Goal: Information Seeking & Learning: Learn about a topic

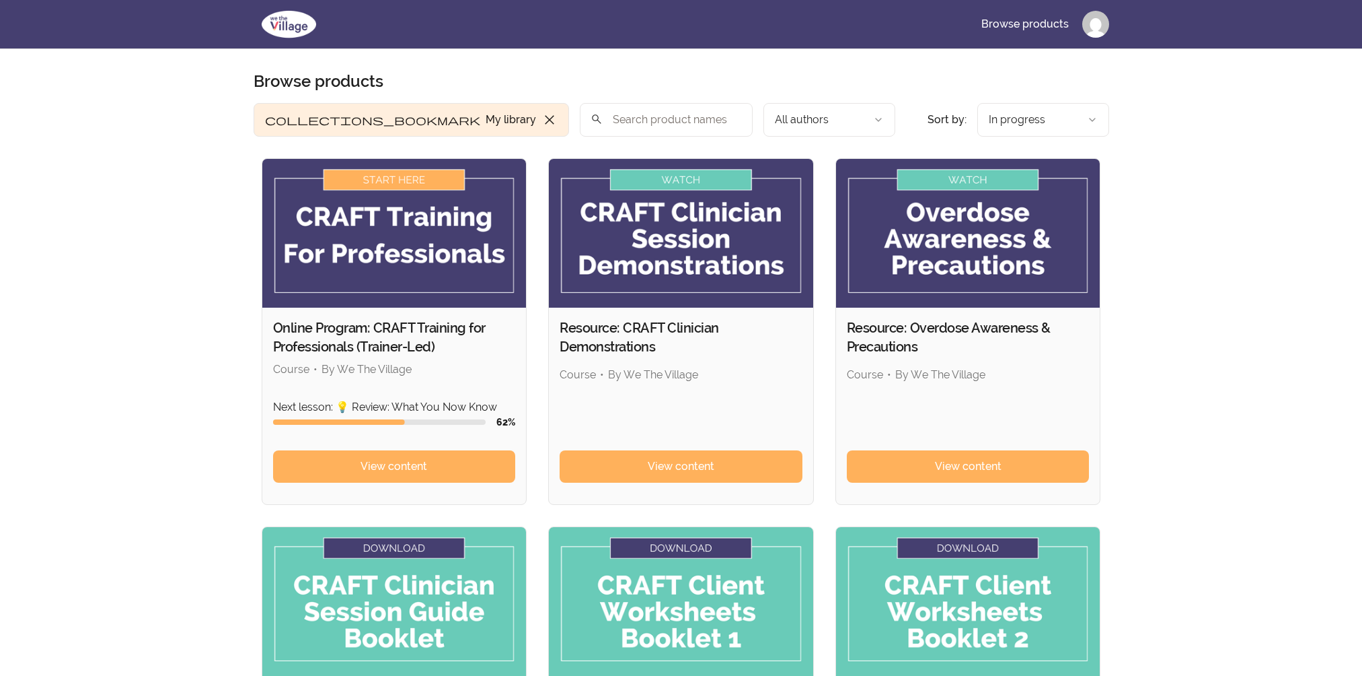
click at [451, 448] on div "Next lesson: 💡 Review: What You Now Know 62 %" at bounding box center [394, 424] width 243 height 51
click at [455, 468] on link "View content" at bounding box center [394, 466] width 243 height 32
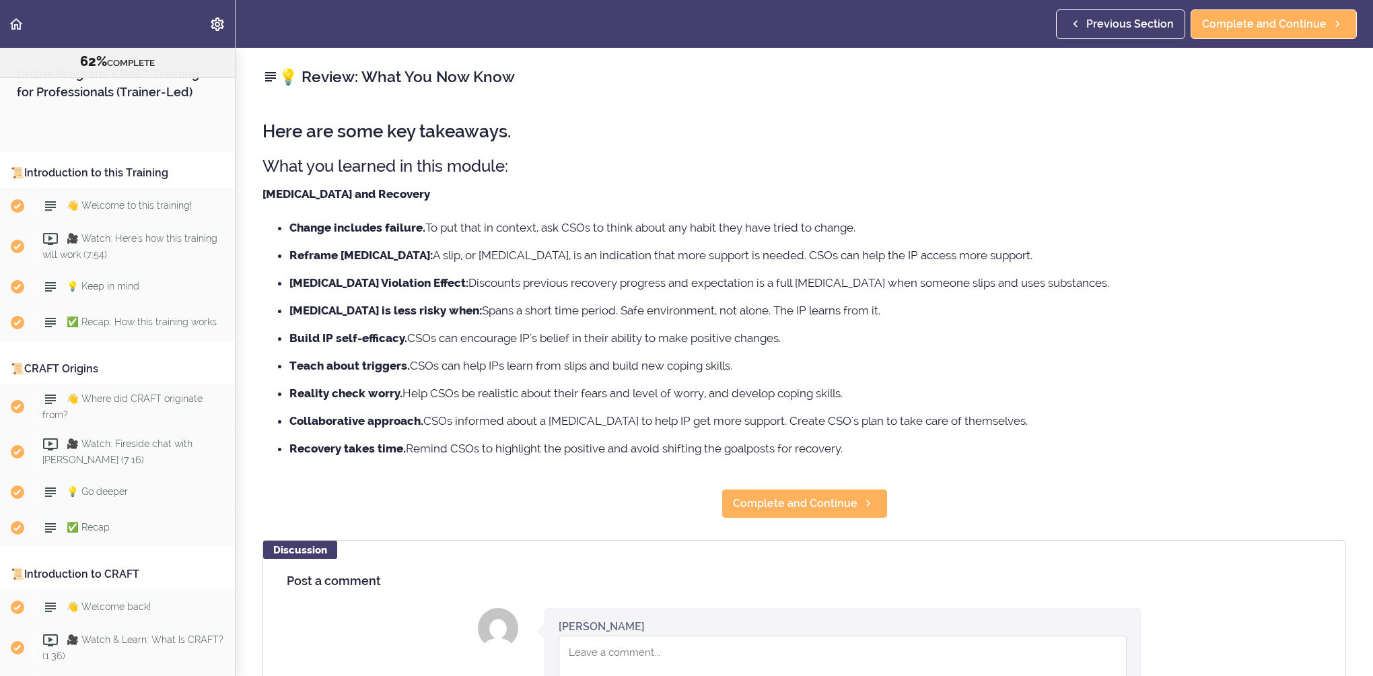
scroll to position [7923, 0]
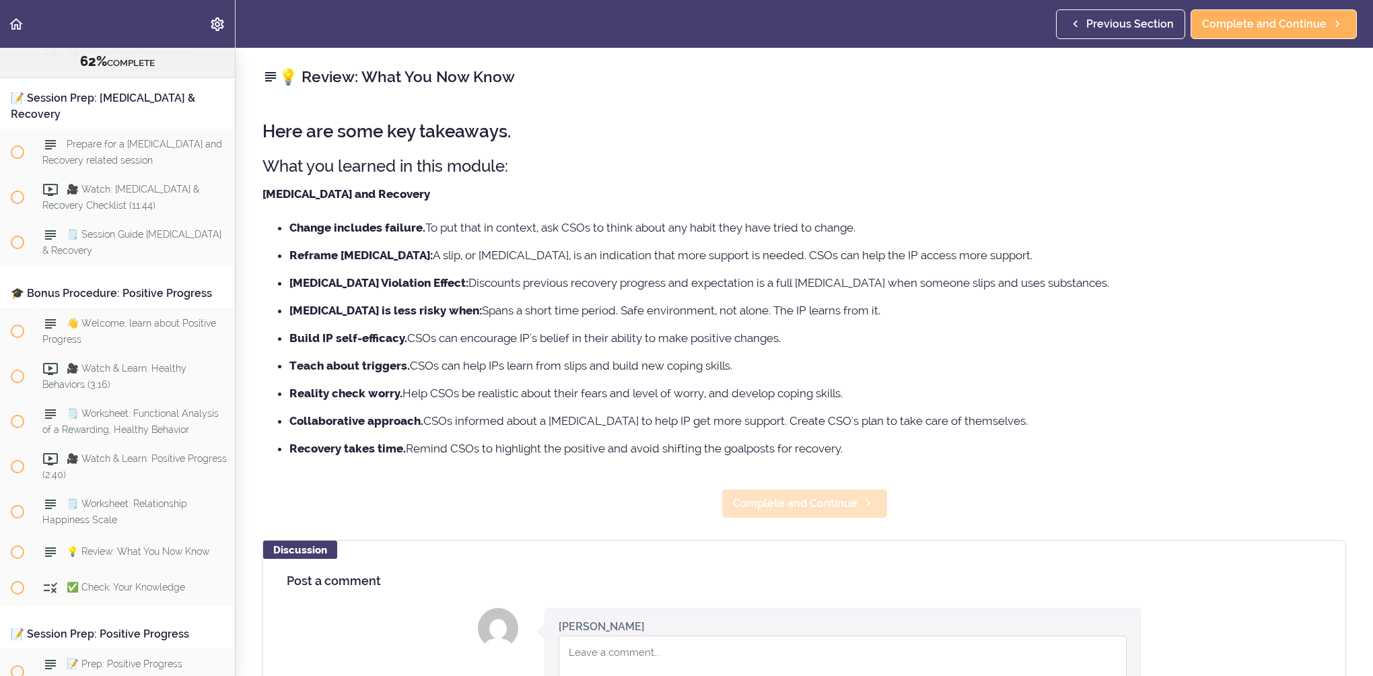
drag, startPoint x: 797, startPoint y: 523, endPoint x: 803, endPoint y: 512, distance: 13.3
click at [797, 523] on div "💡 Review: What You Now Know Here are some key takeaways. What you learned in th…" at bounding box center [803, 362] width 1137 height 628
click at [805, 509] on span "Complete and Continue" at bounding box center [795, 503] width 124 height 16
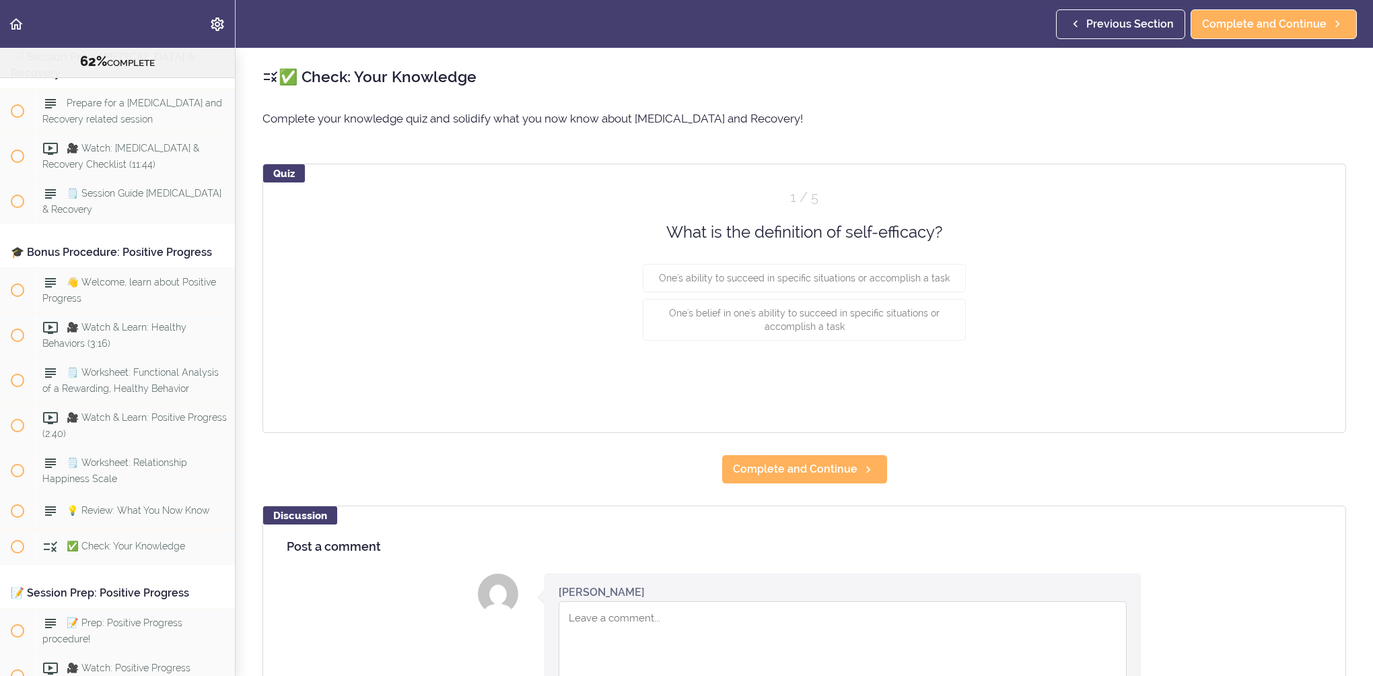
scroll to position [8027, 0]
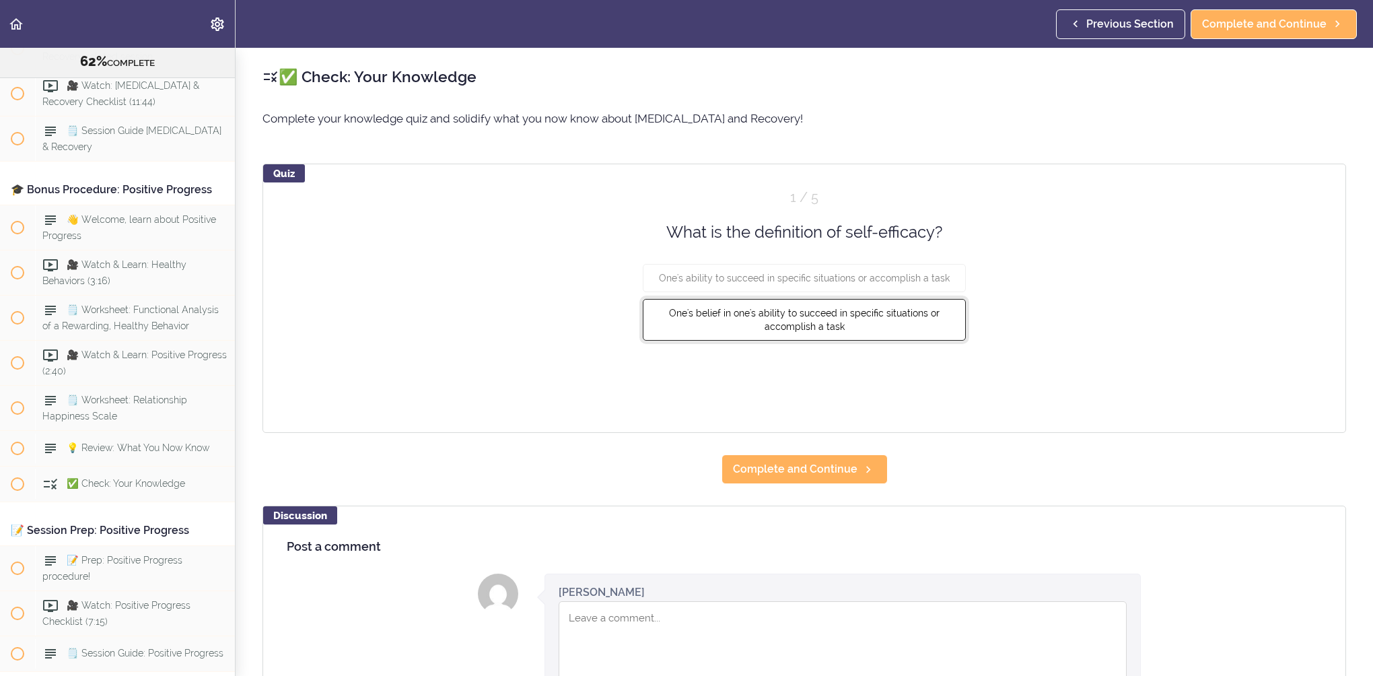
click at [826, 318] on span "One's belief in one's ability to succeed in specific situations or accomplish a…" at bounding box center [804, 319] width 270 height 24
click at [942, 379] on button "Check" at bounding box center [938, 376] width 53 height 19
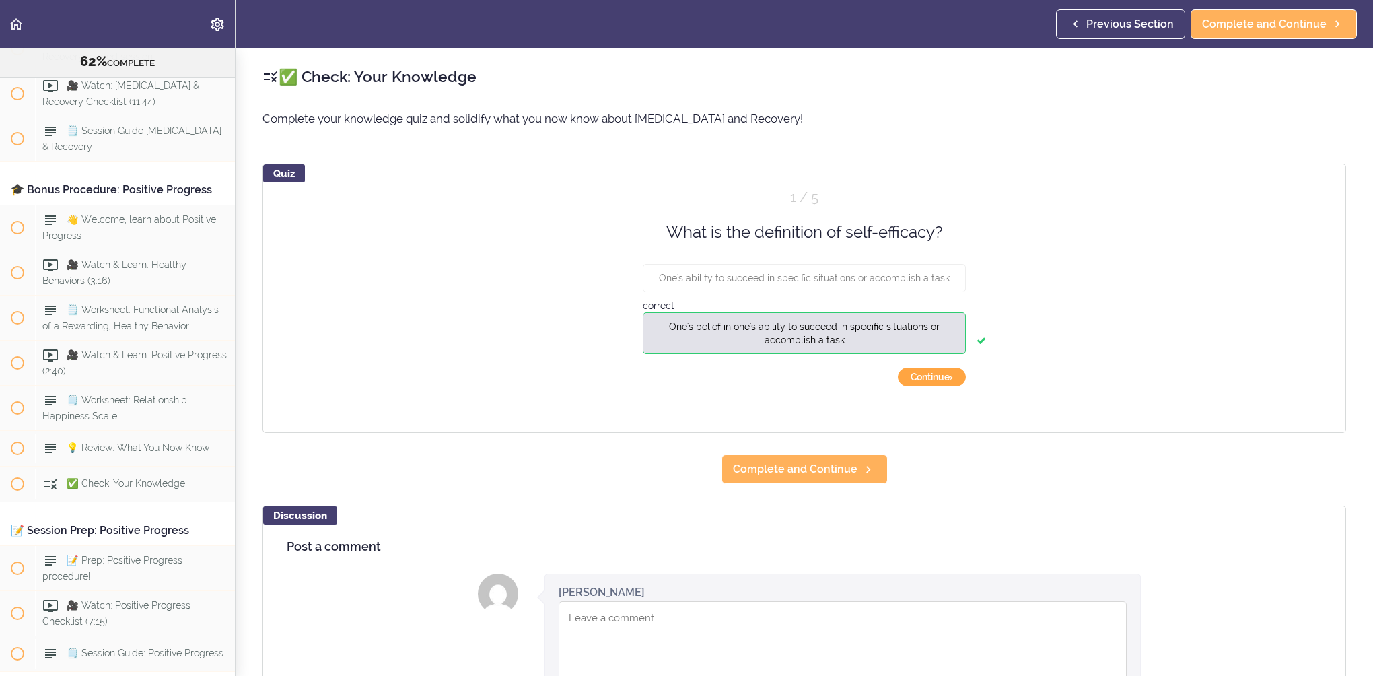
click at [942, 379] on button "Continue ›" at bounding box center [932, 376] width 68 height 19
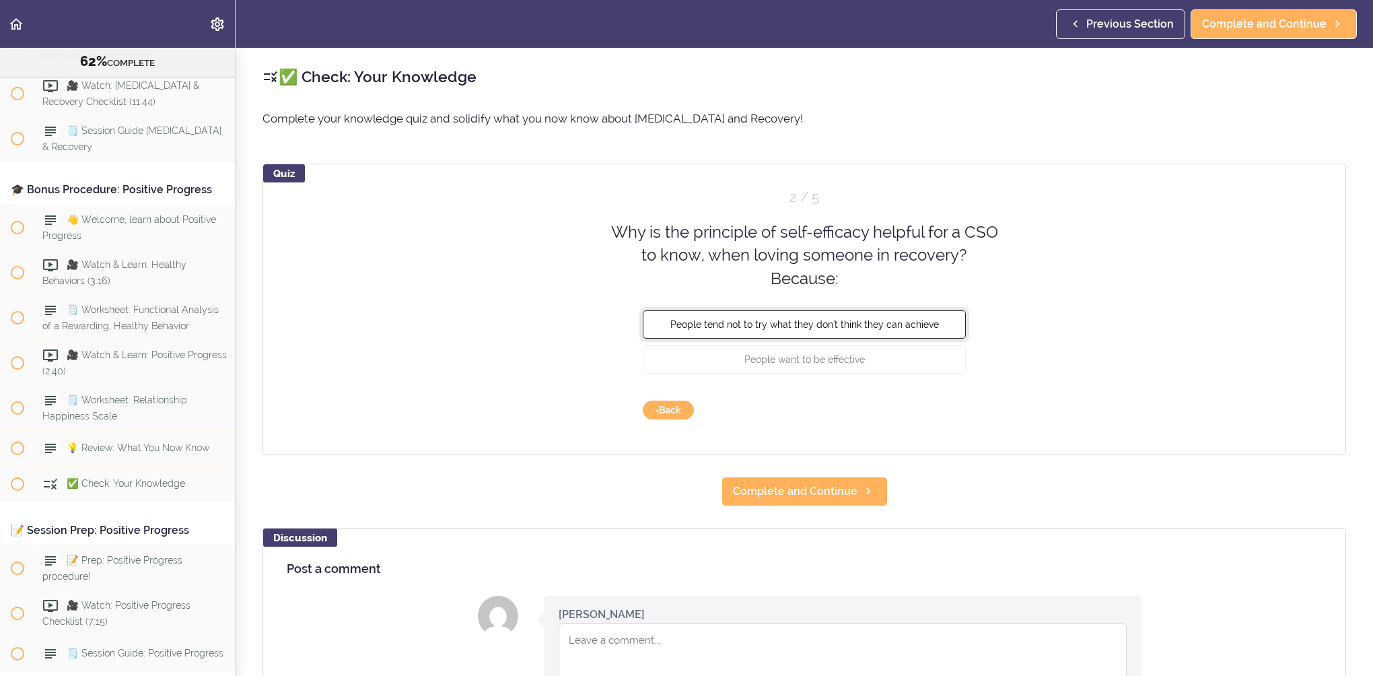
click at [830, 325] on span "People tend not to try what they don't think they can achieve" at bounding box center [804, 324] width 268 height 11
click at [830, 358] on span "People want to be effective" at bounding box center [804, 359] width 120 height 11
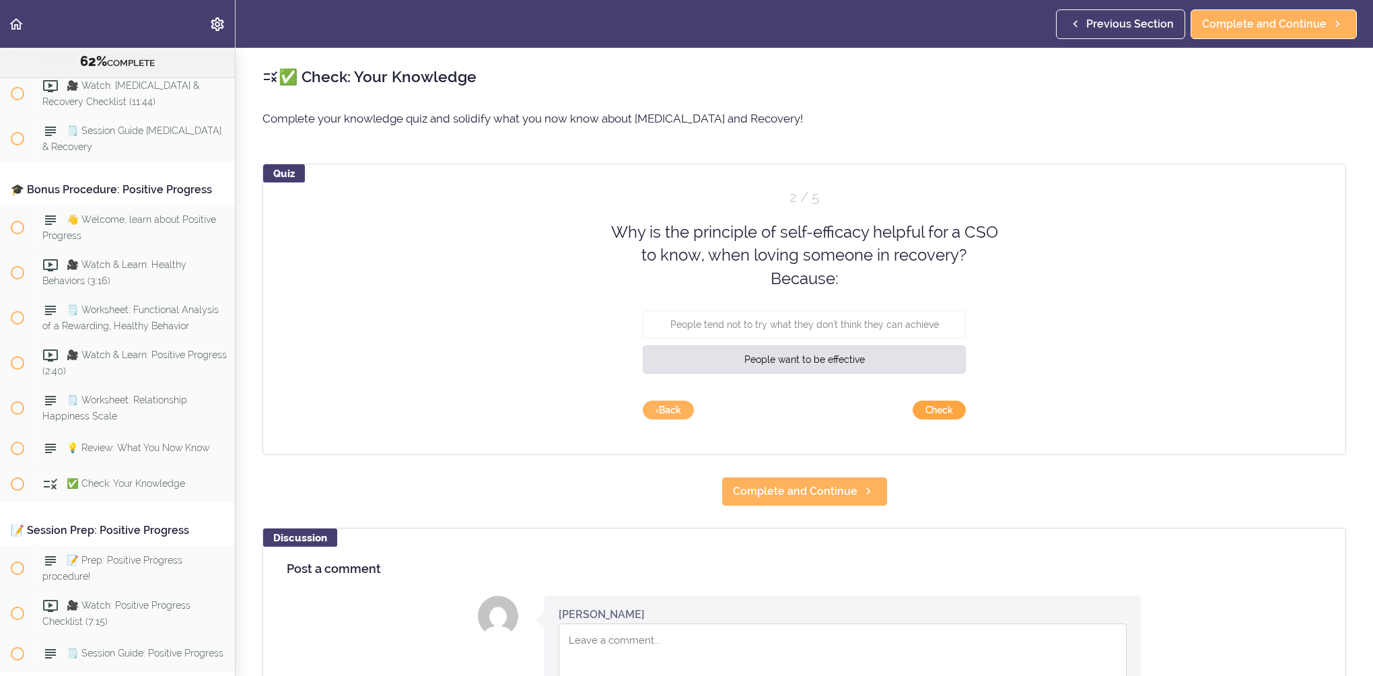
click at [951, 414] on button "Check" at bounding box center [938, 409] width 53 height 19
click at [943, 406] on button "Continue ›" at bounding box center [932, 409] width 68 height 19
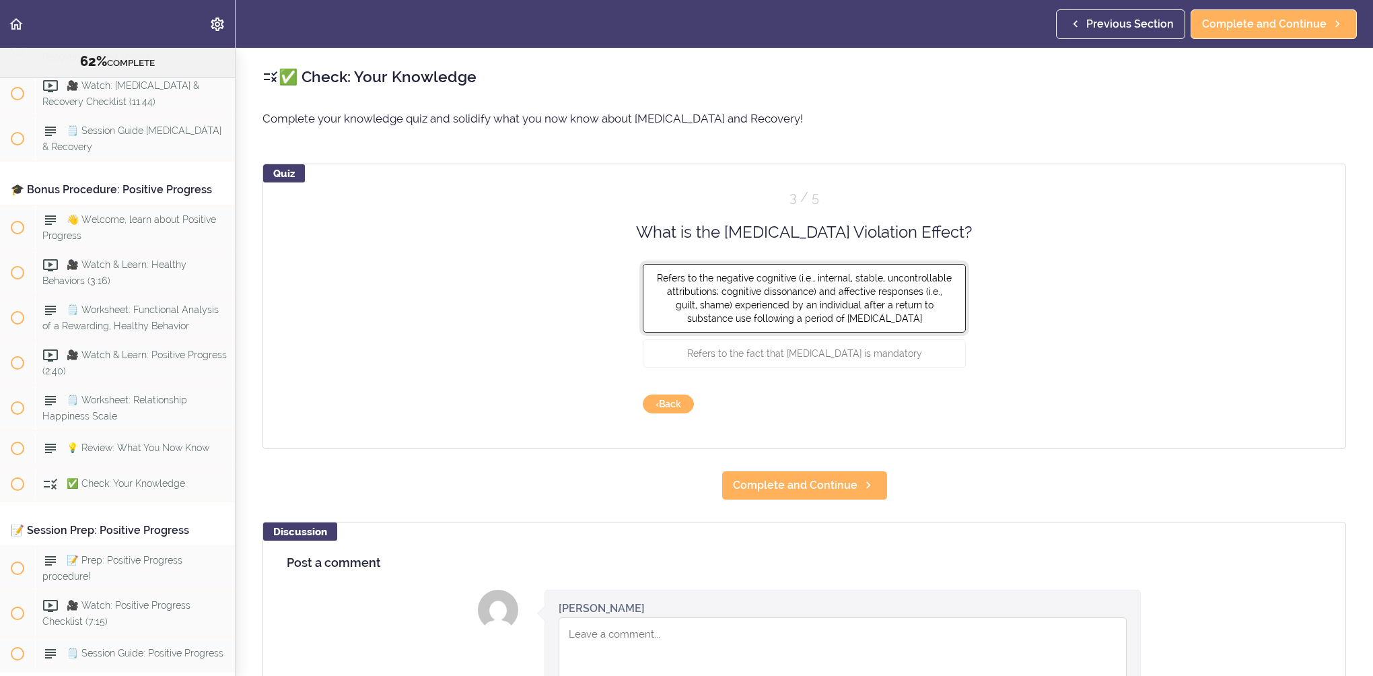
click at [860, 274] on span "Refers to the negative cognitive (i.e., internal, stable, uncontrollable attrib…" at bounding box center [804, 297] width 295 height 51
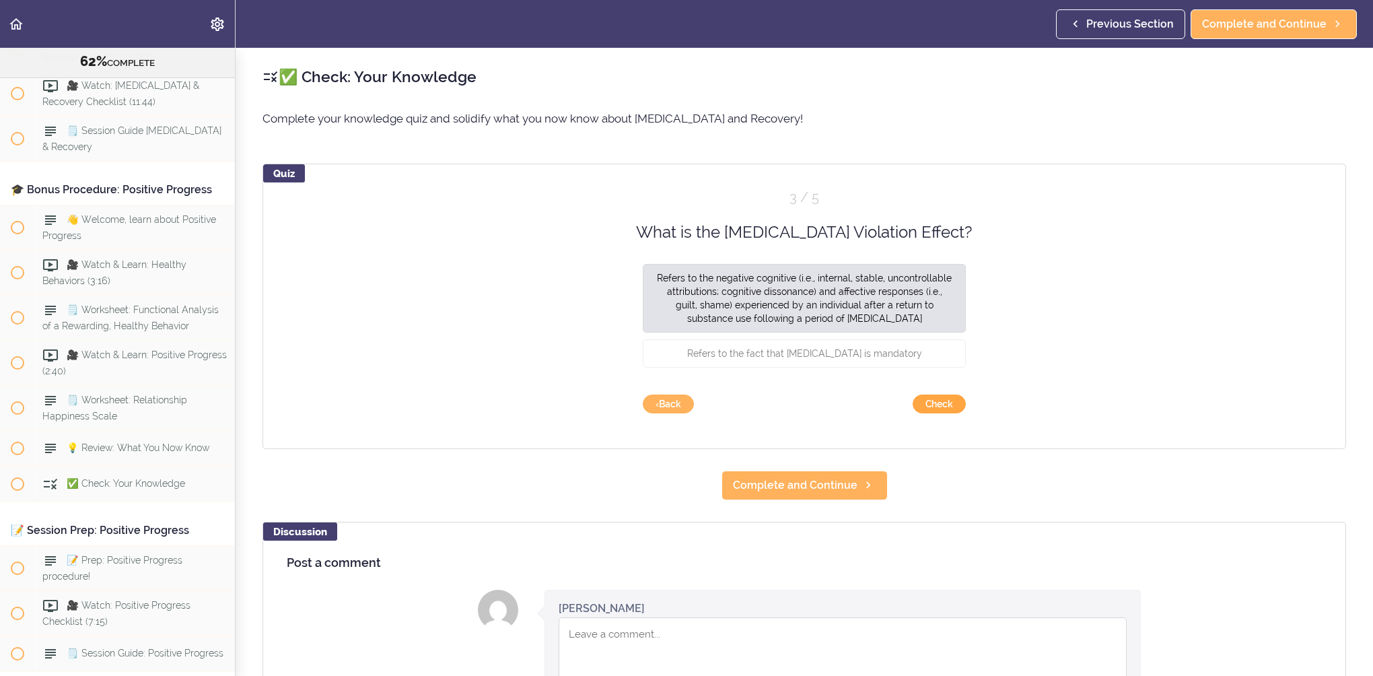
click at [925, 398] on button "Check" at bounding box center [938, 403] width 53 height 19
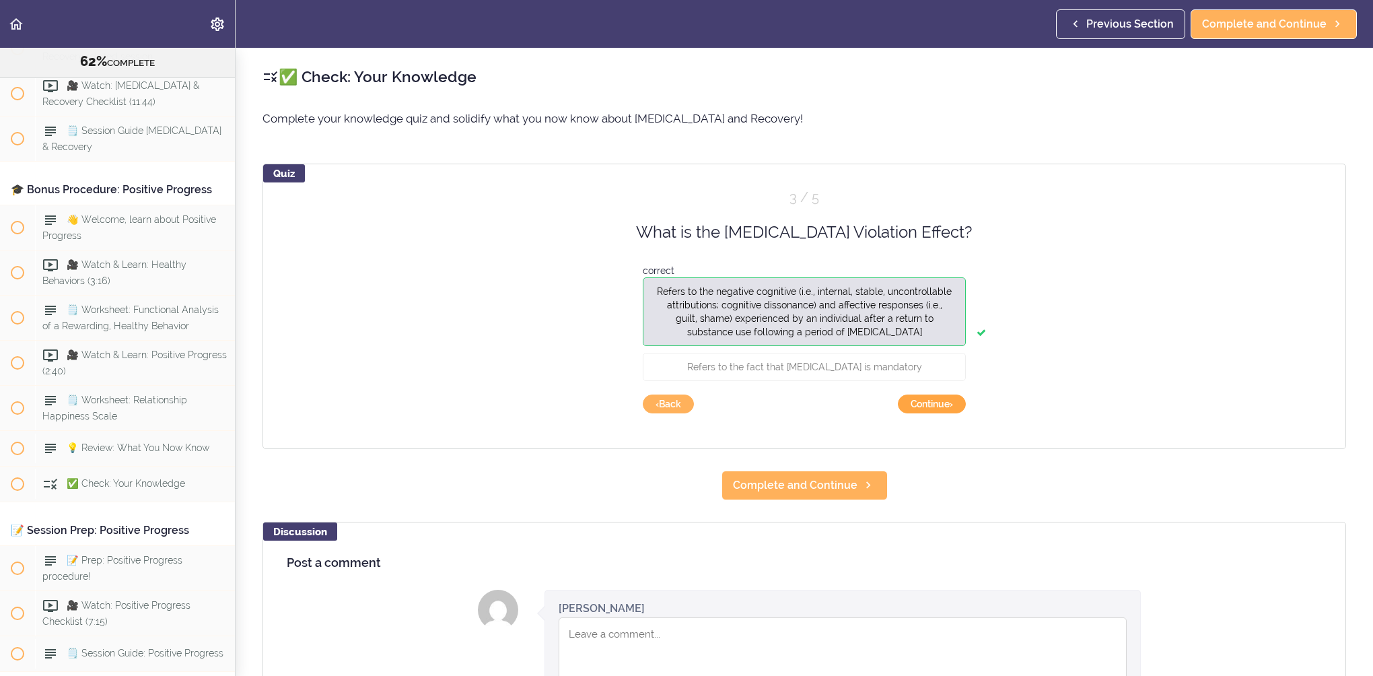
click at [925, 398] on button "Continue ›" at bounding box center [932, 403] width 68 height 19
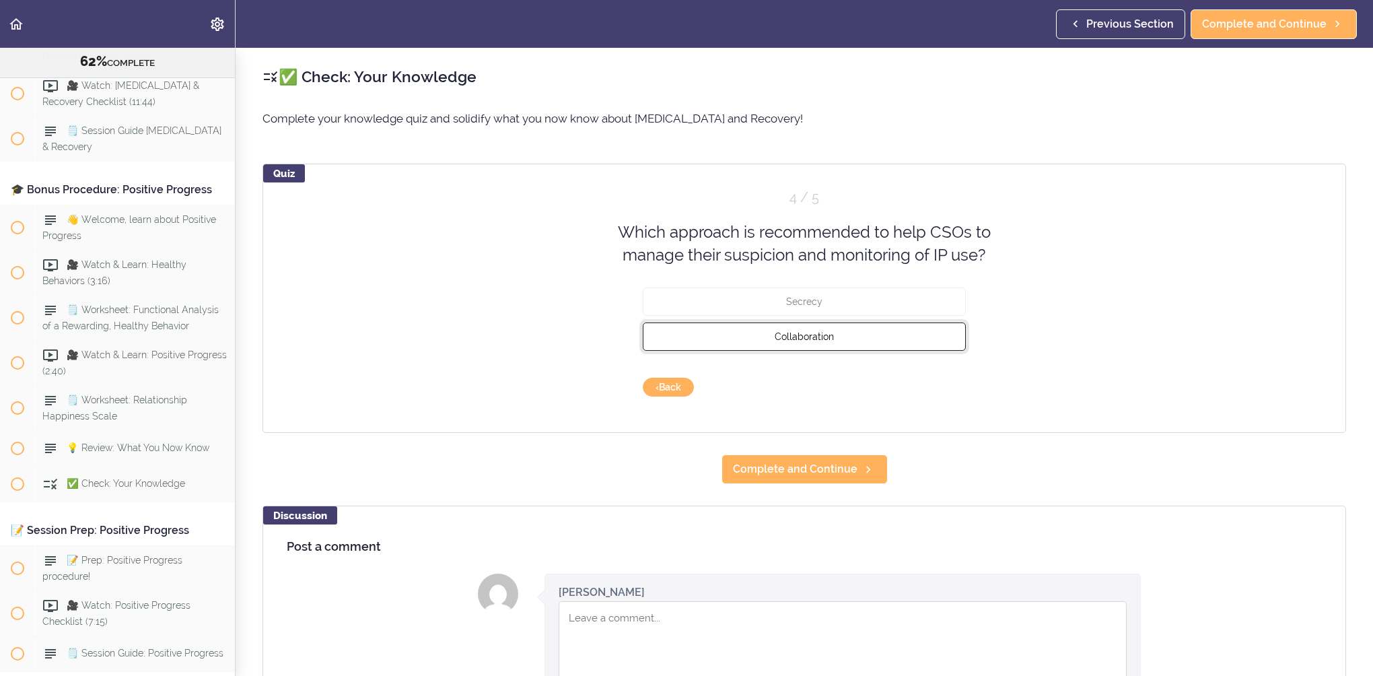
click at [820, 330] on button "Collaboration" at bounding box center [804, 336] width 323 height 28
click at [926, 386] on button "Check" at bounding box center [938, 386] width 53 height 19
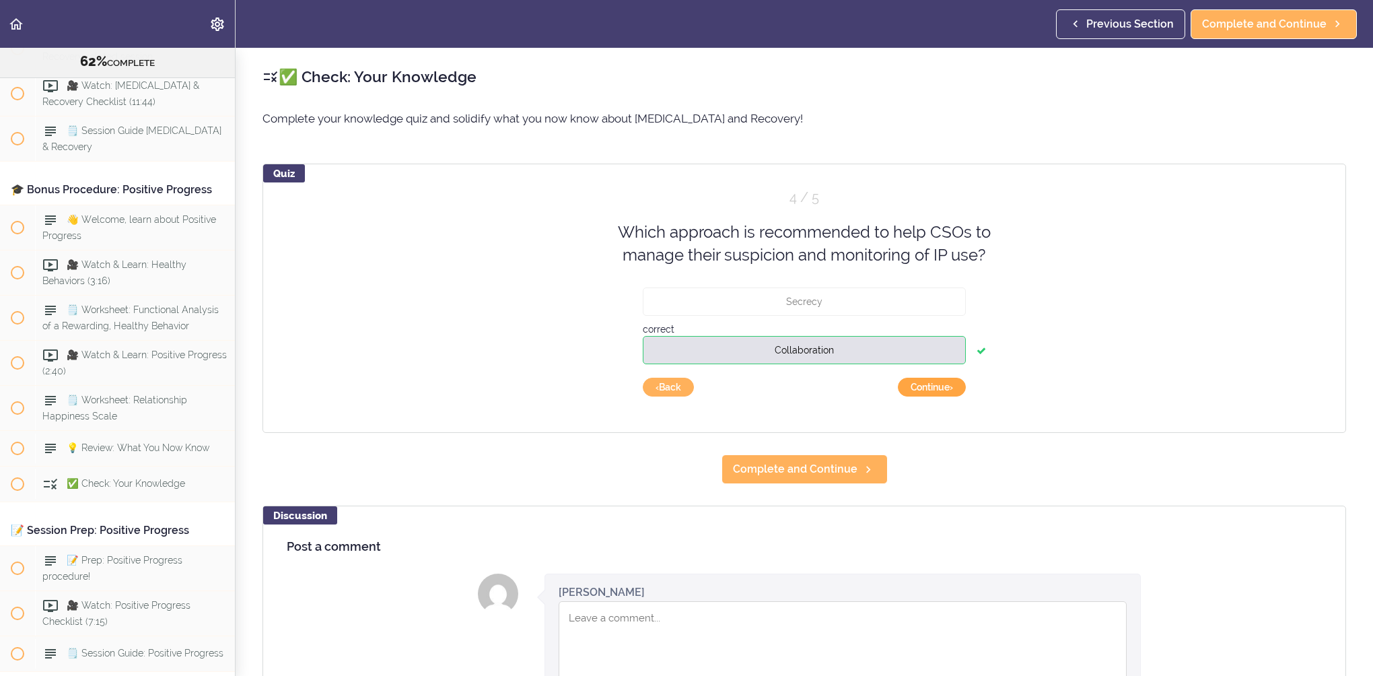
click at [926, 386] on button "Continue ›" at bounding box center [932, 386] width 68 height 19
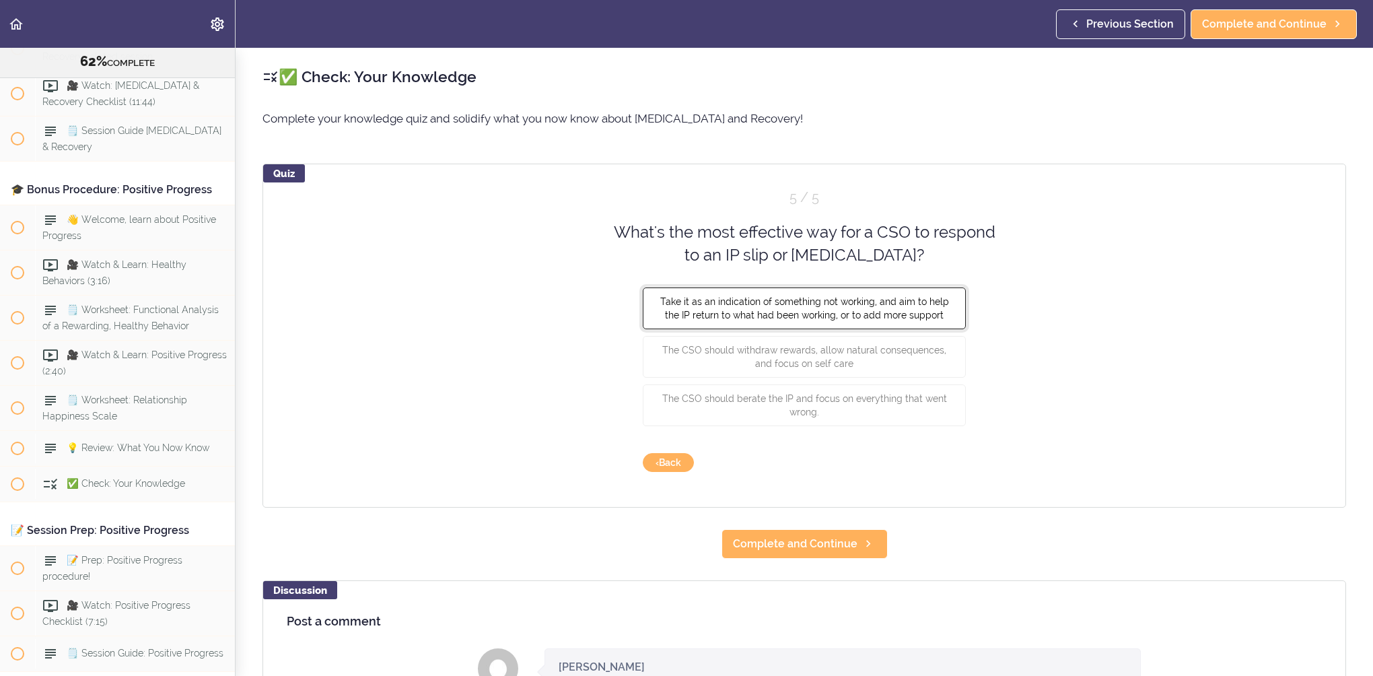
click at [838, 304] on span "Take it as an indication of something not working, and aim to help the IP retur…" at bounding box center [804, 307] width 289 height 24
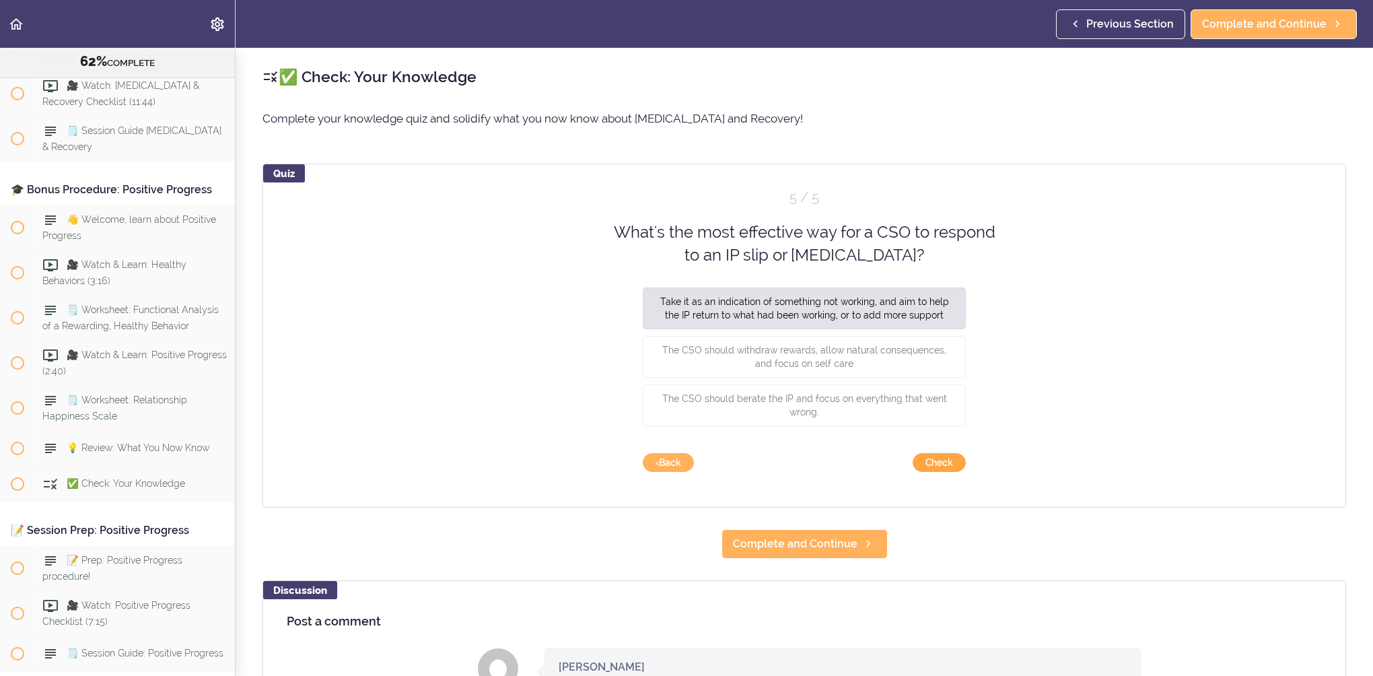
click at [935, 464] on button "Check" at bounding box center [938, 462] width 53 height 19
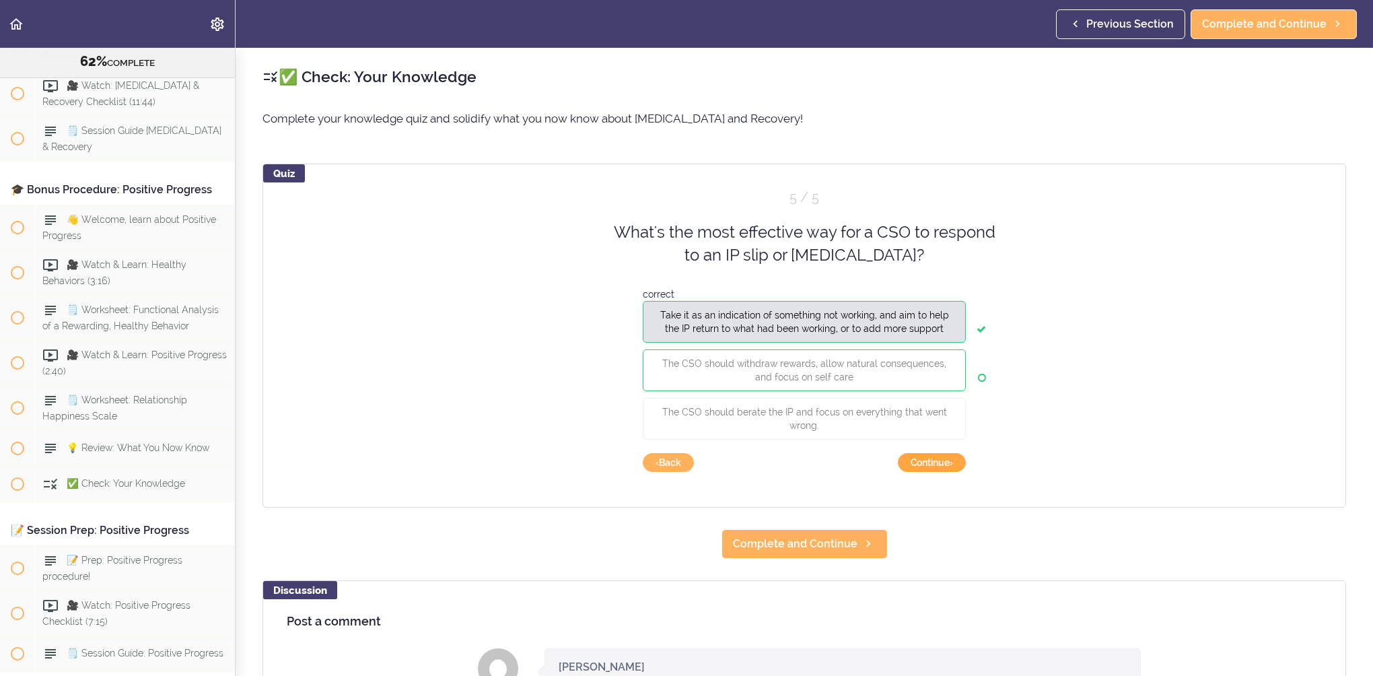
click at [935, 464] on button "Continue ›" at bounding box center [932, 462] width 68 height 19
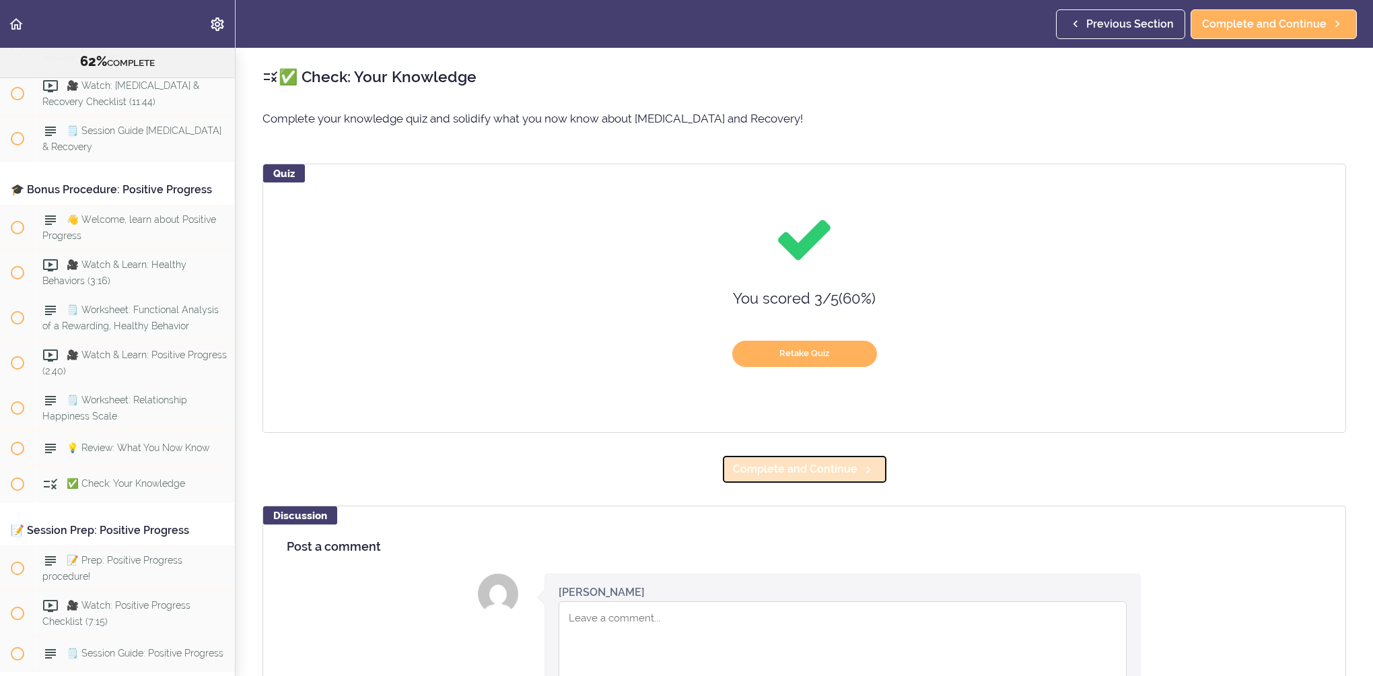
click at [820, 466] on span "Complete and Continue" at bounding box center [795, 469] width 124 height 16
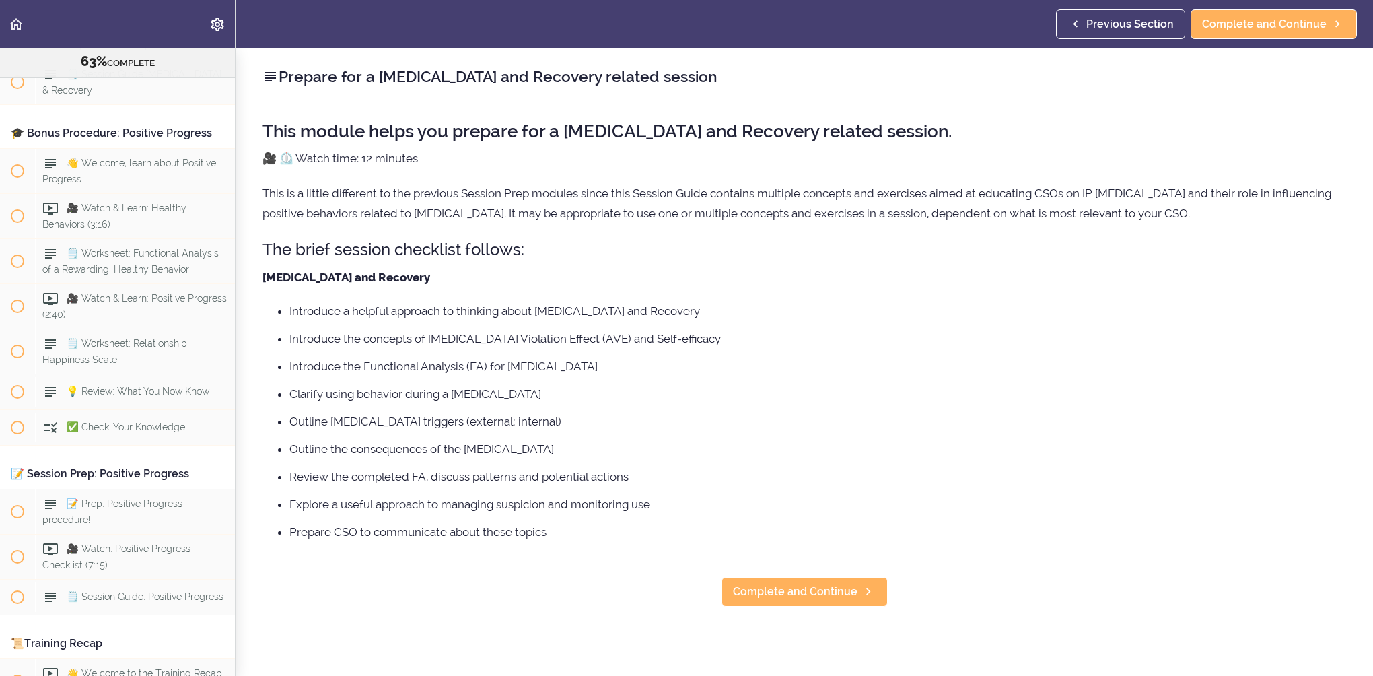
scroll to position [8106, 0]
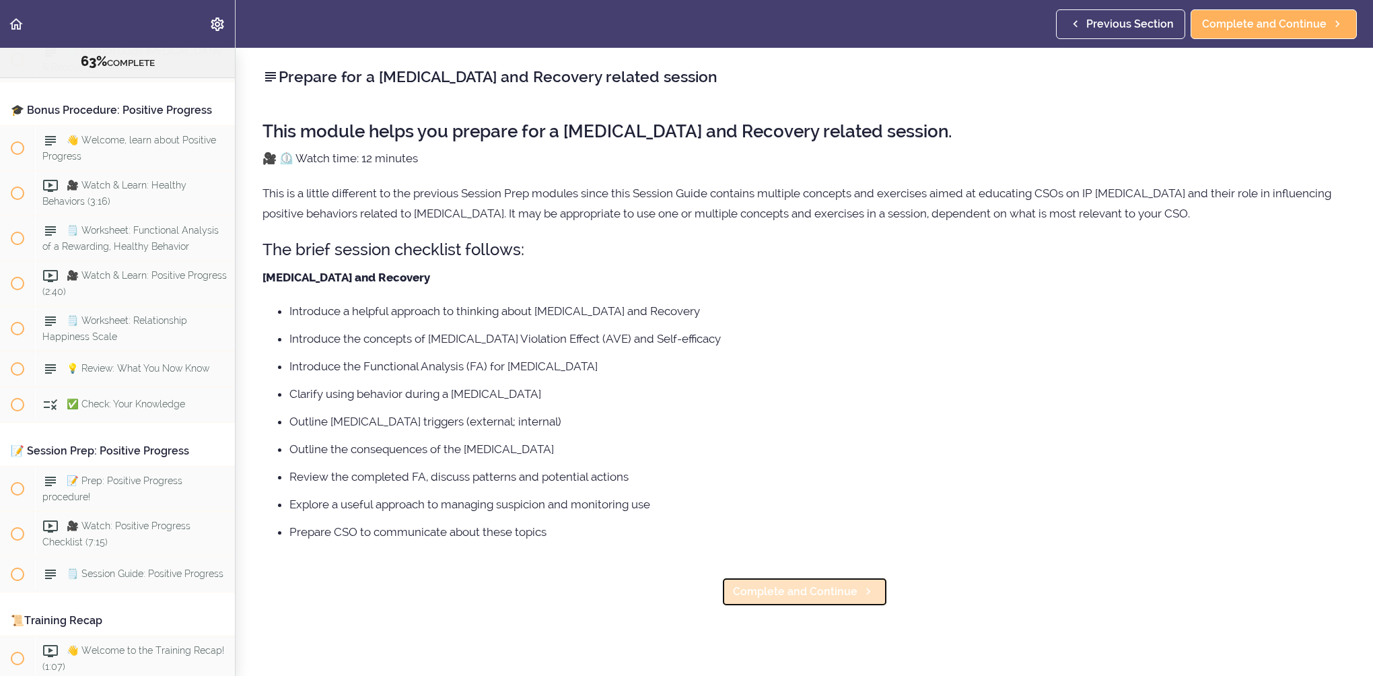
click at [809, 586] on span "Complete and Continue" at bounding box center [795, 591] width 124 height 16
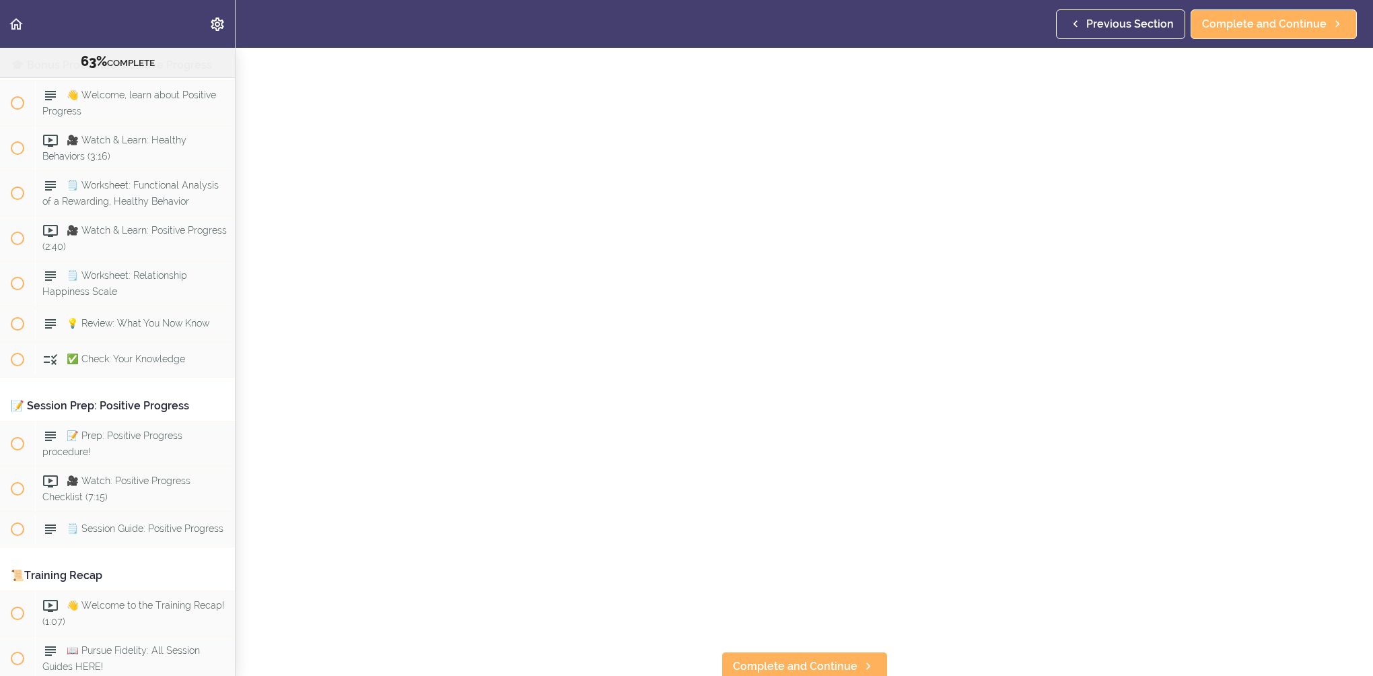
scroll to position [98, 0]
click at [865, 653] on icon at bounding box center [868, 660] width 16 height 14
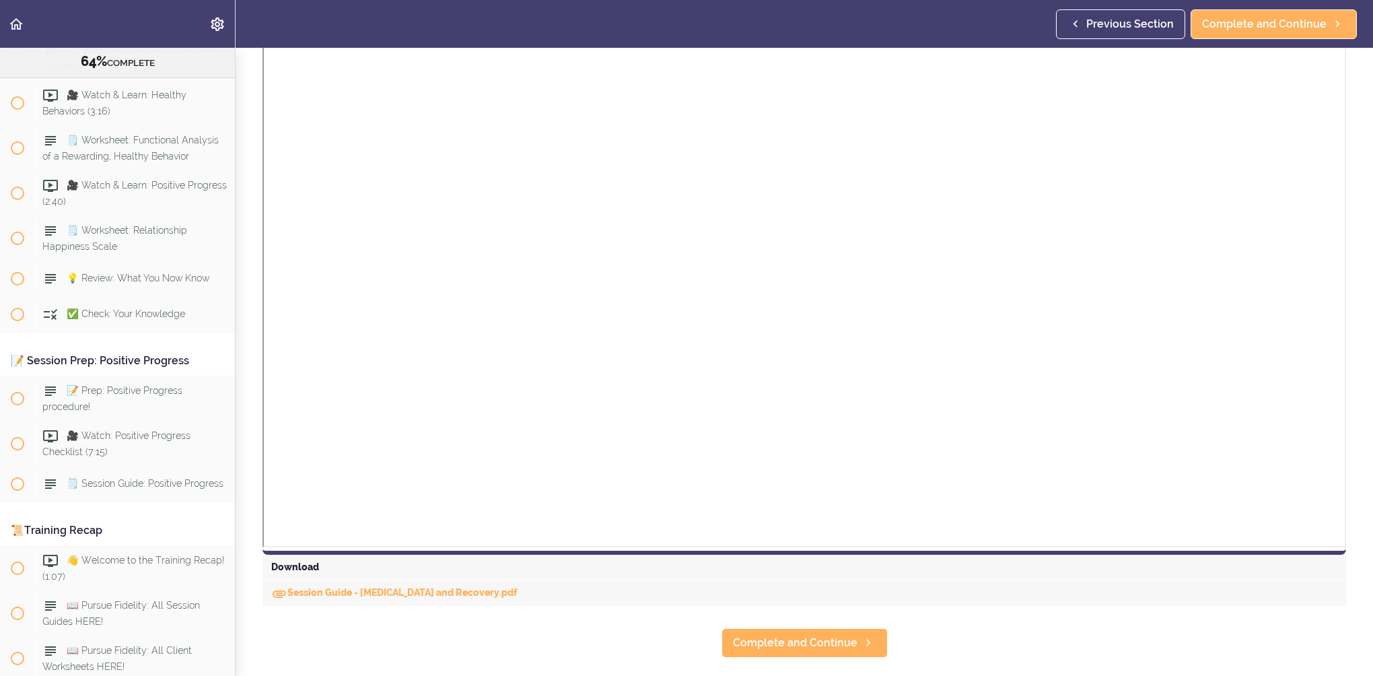
scroll to position [404, 0]
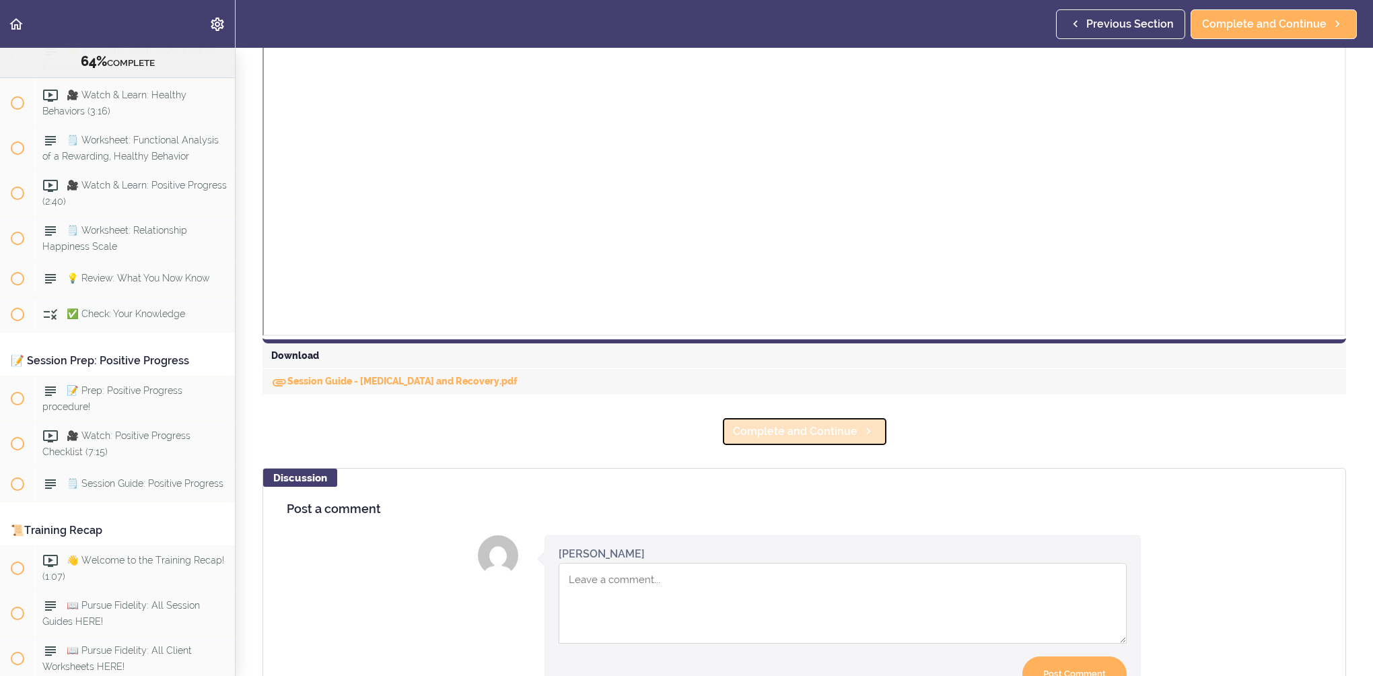
click at [831, 432] on span "Complete and Continue" at bounding box center [795, 431] width 124 height 16
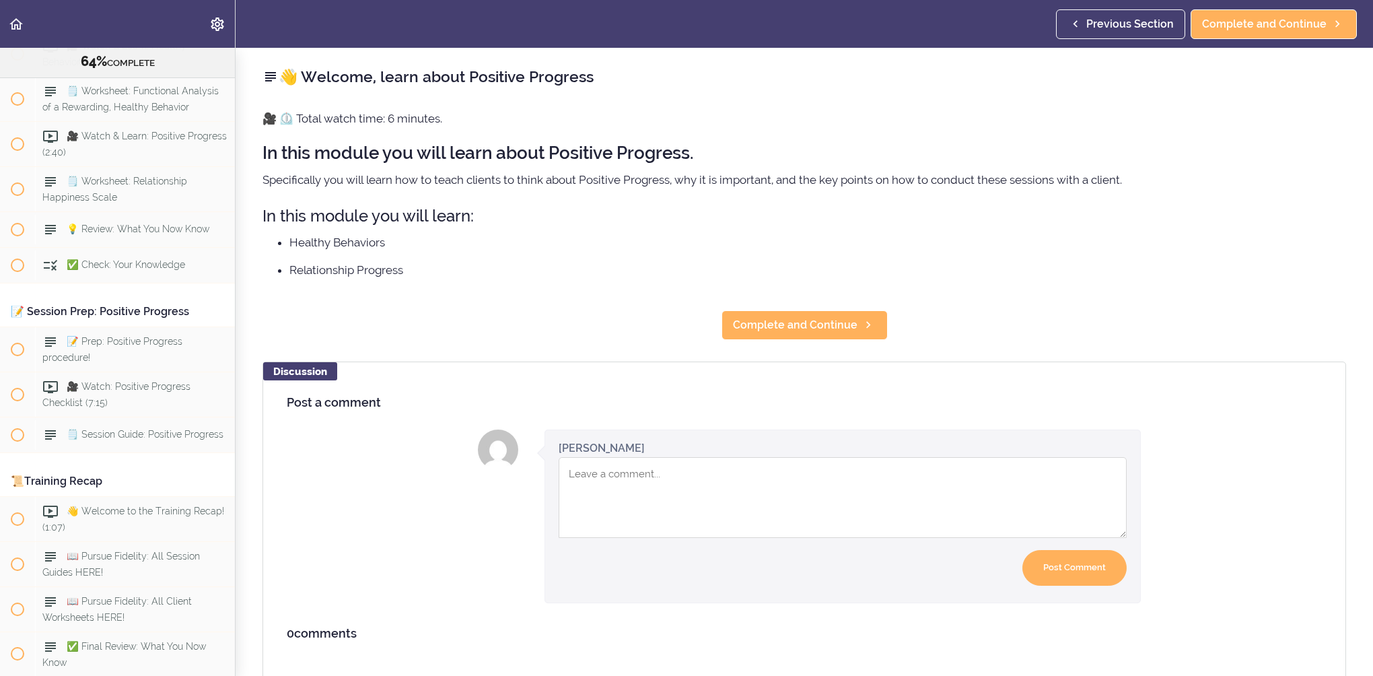
scroll to position [8285, 0]
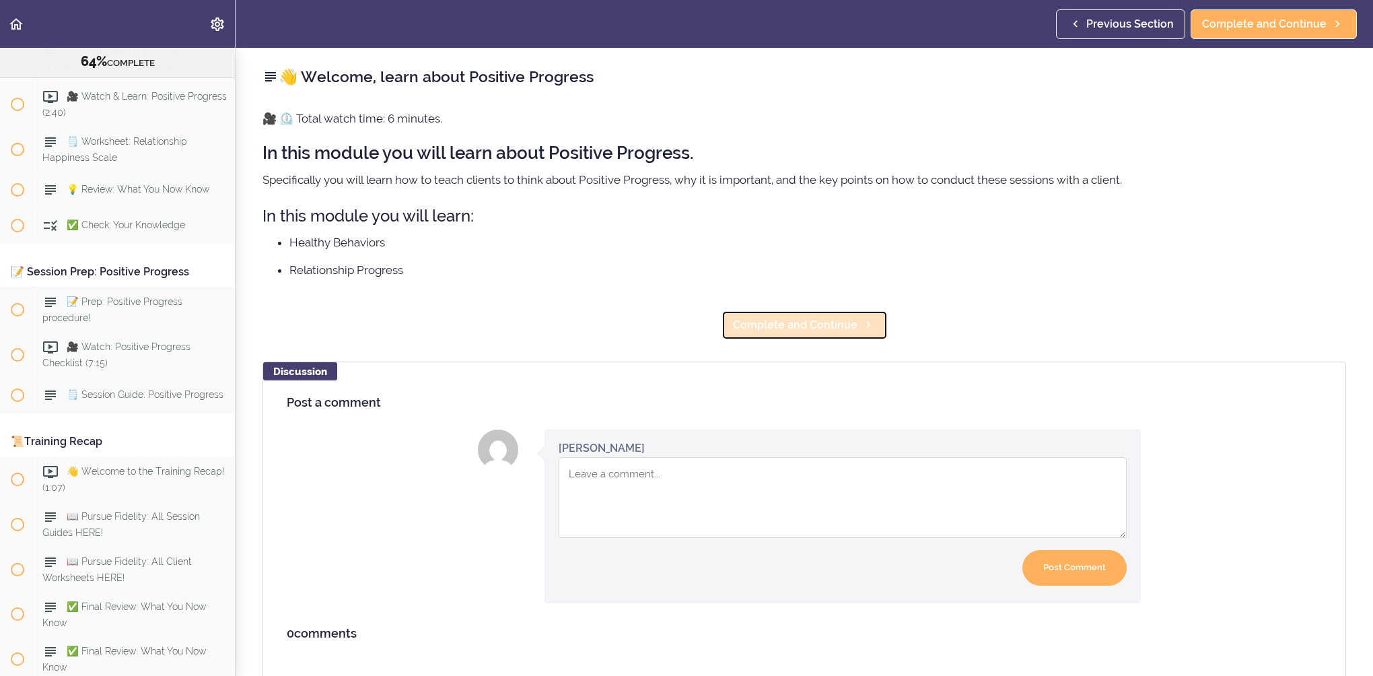
click at [850, 335] on link "Complete and Continue" at bounding box center [804, 325] width 166 height 30
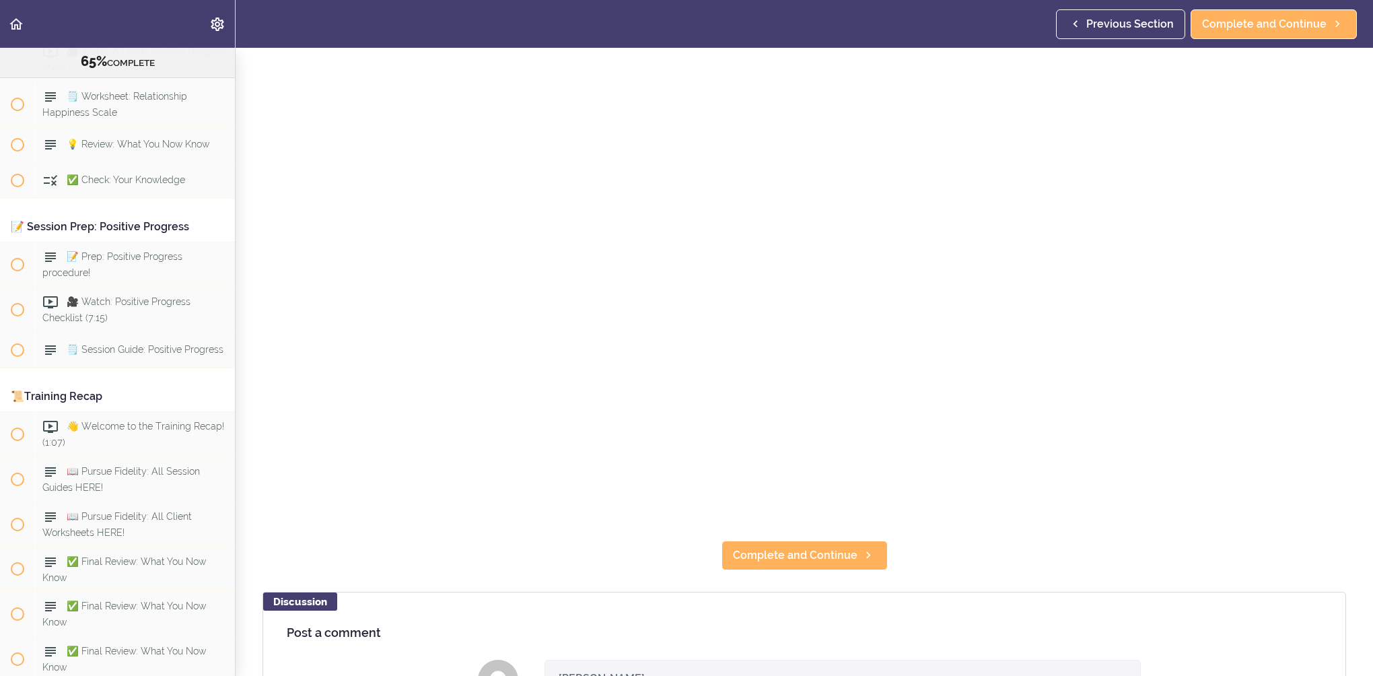
scroll to position [202, 0]
click at [811, 550] on span "Complete and Continue" at bounding box center [795, 552] width 124 height 16
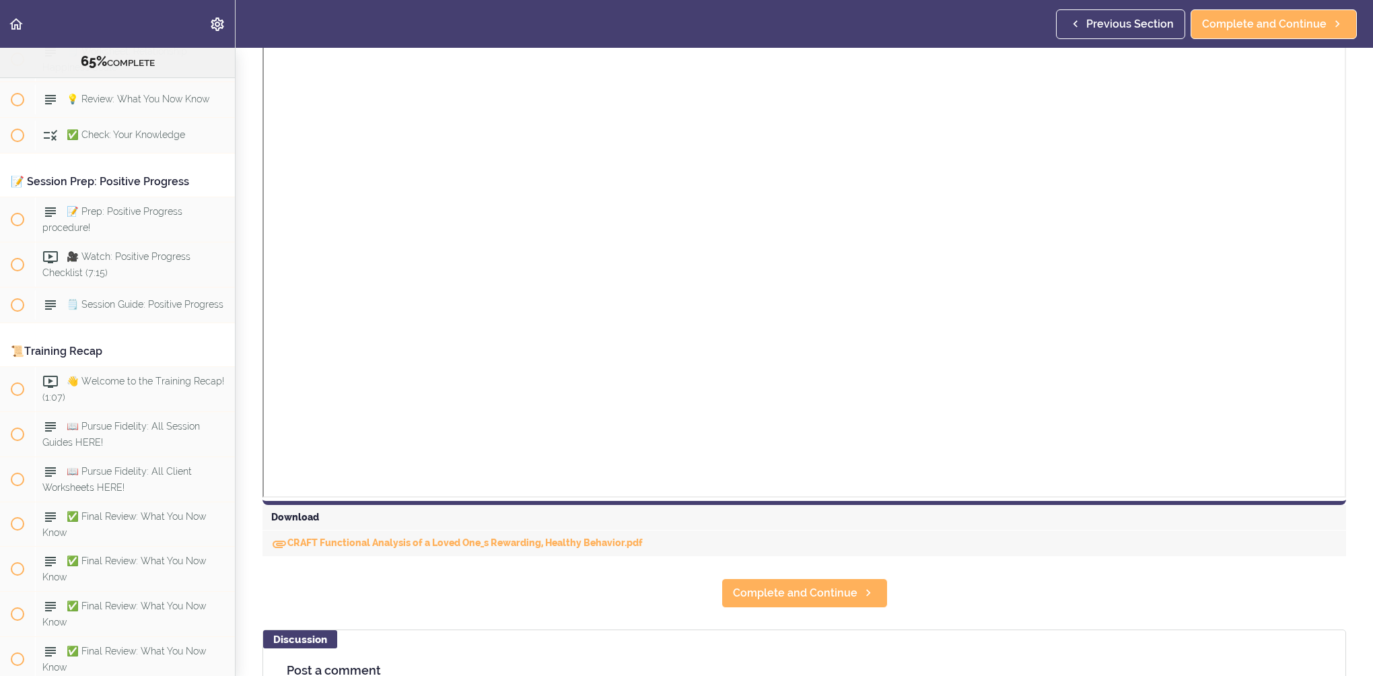
scroll to position [404, 0]
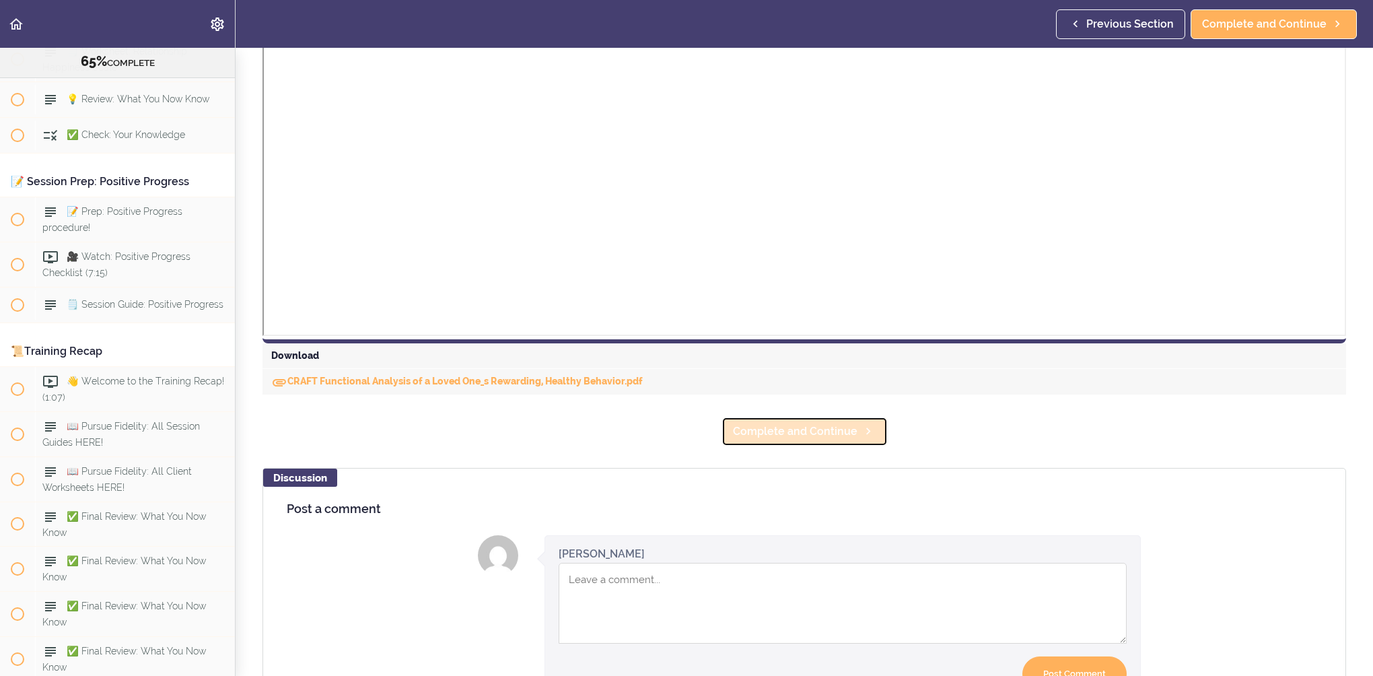
click at [823, 437] on span "Complete and Continue" at bounding box center [795, 431] width 124 height 16
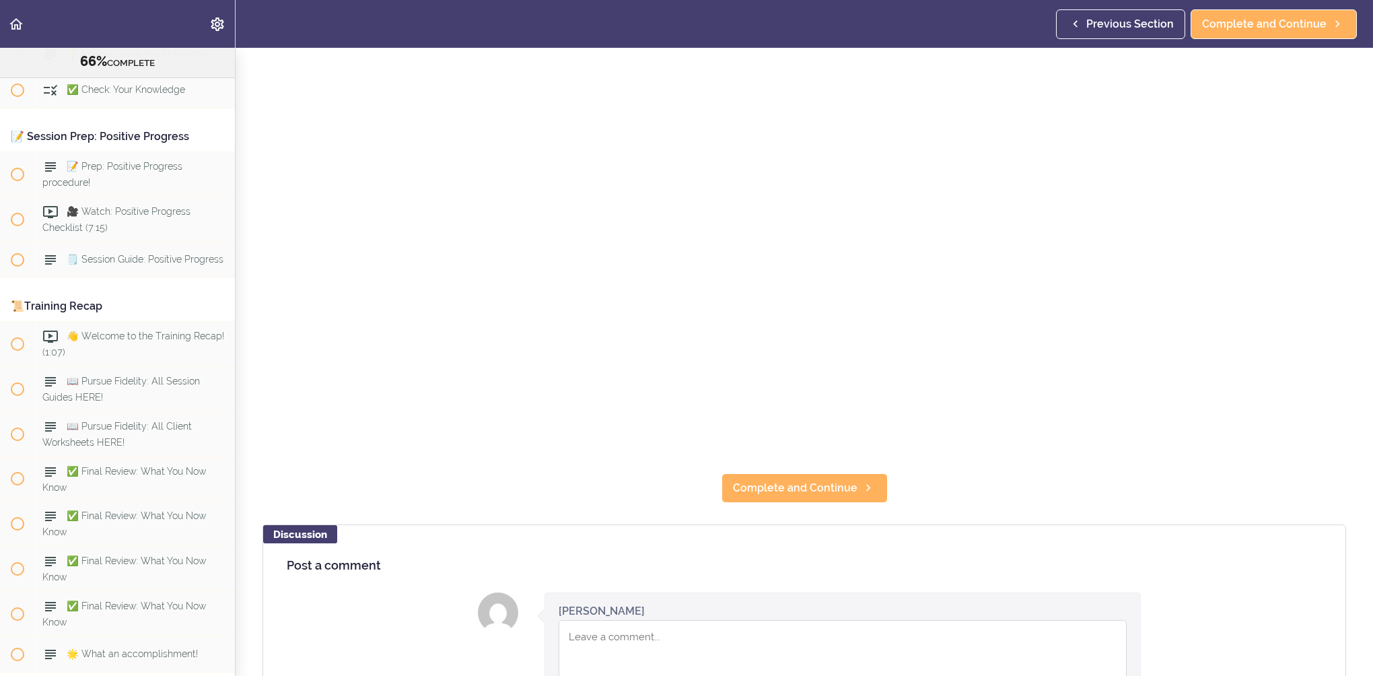
scroll to position [269, 0]
click at [843, 470] on link "Complete and Continue" at bounding box center [804, 485] width 166 height 30
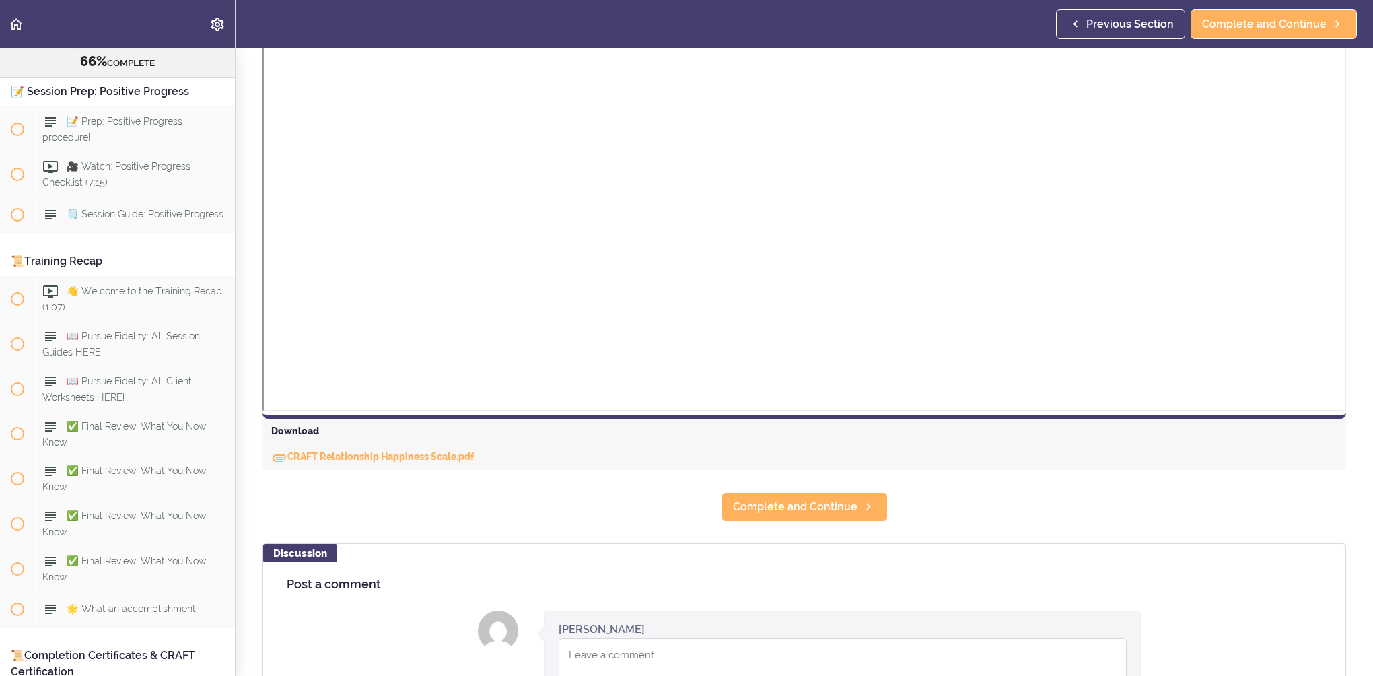
scroll to position [404, 0]
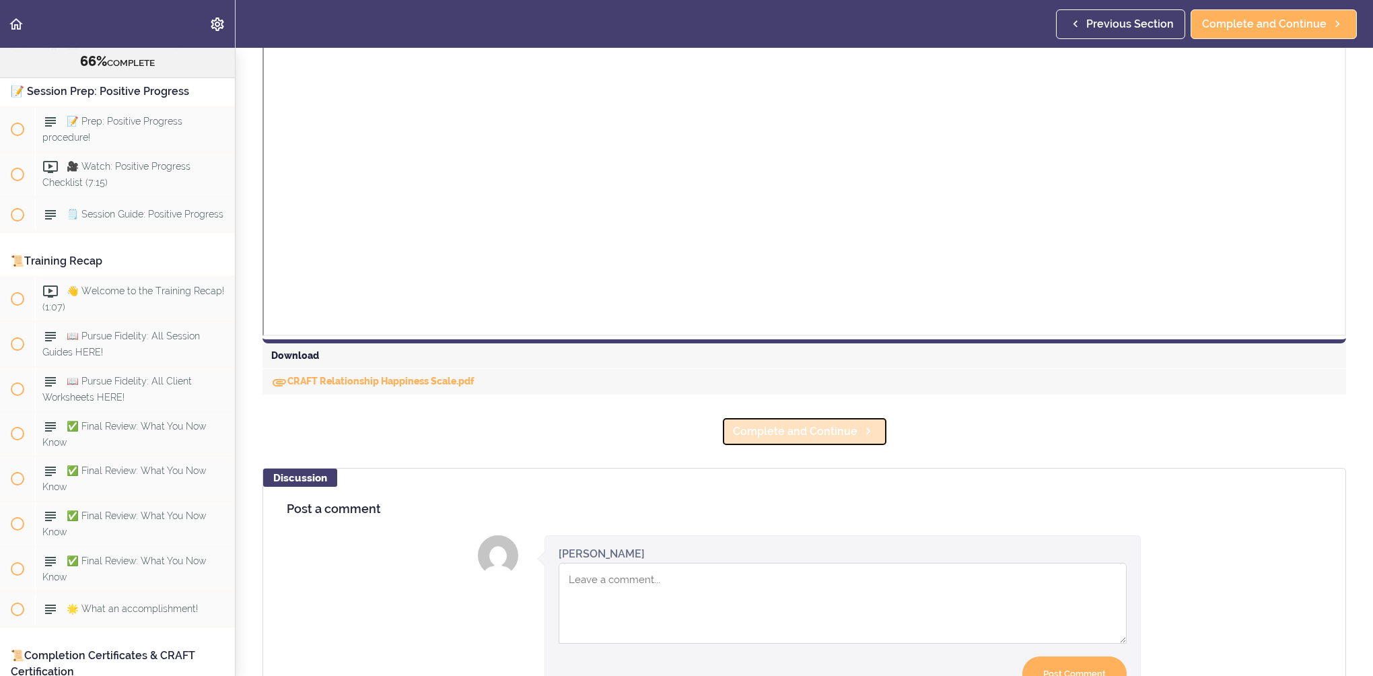
click at [781, 437] on span "Complete and Continue" at bounding box center [795, 431] width 124 height 16
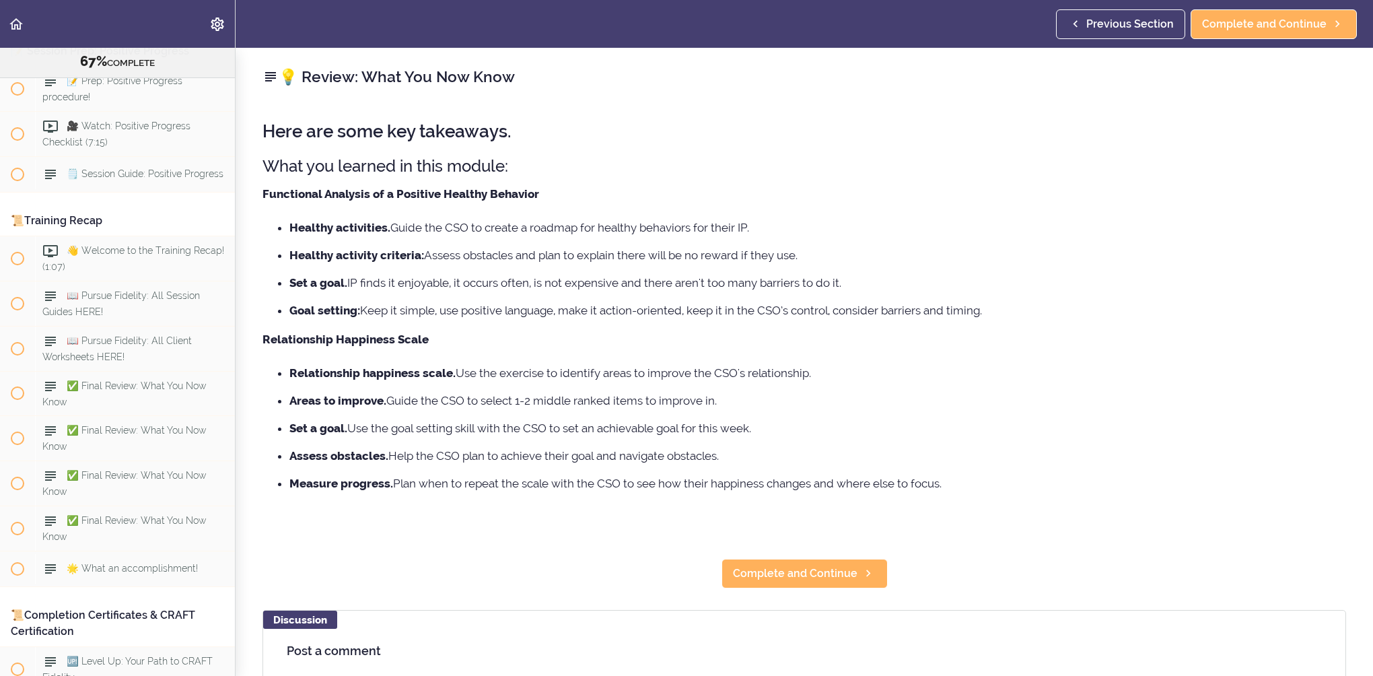
scroll to position [8511, 0]
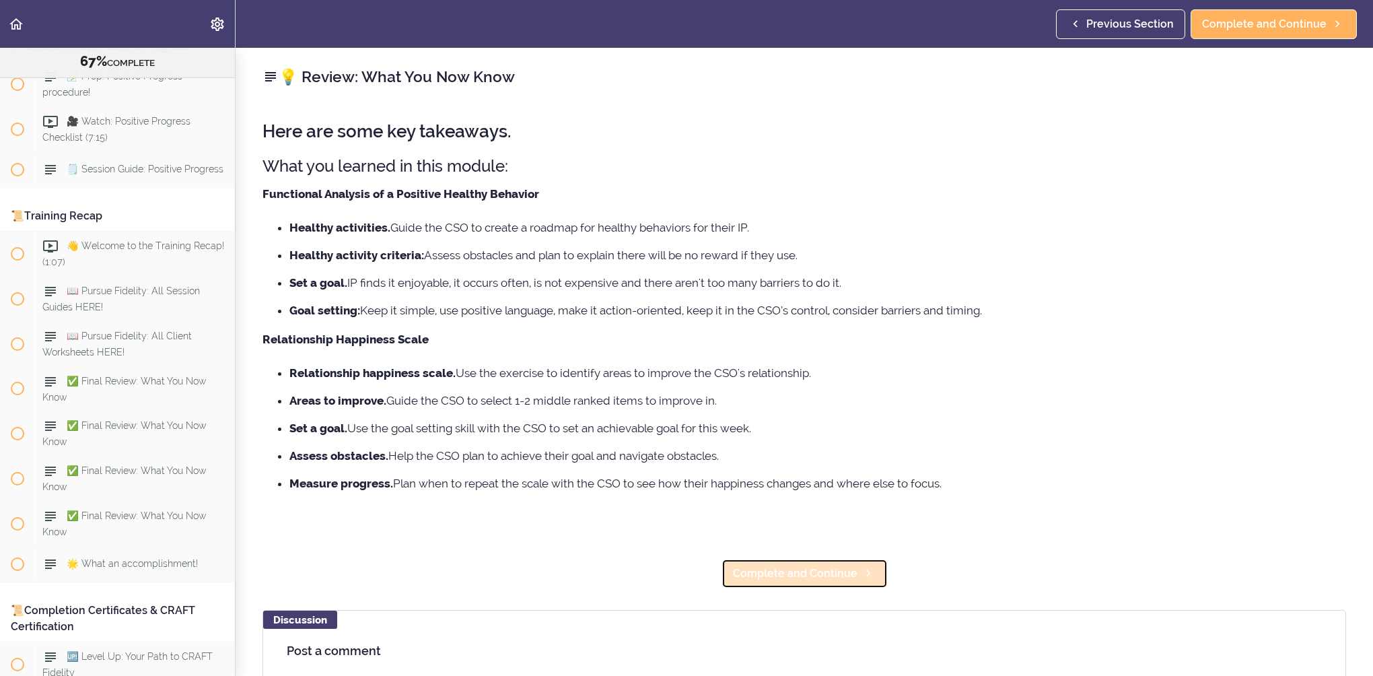
click at [806, 580] on span "Complete and Continue" at bounding box center [795, 573] width 124 height 16
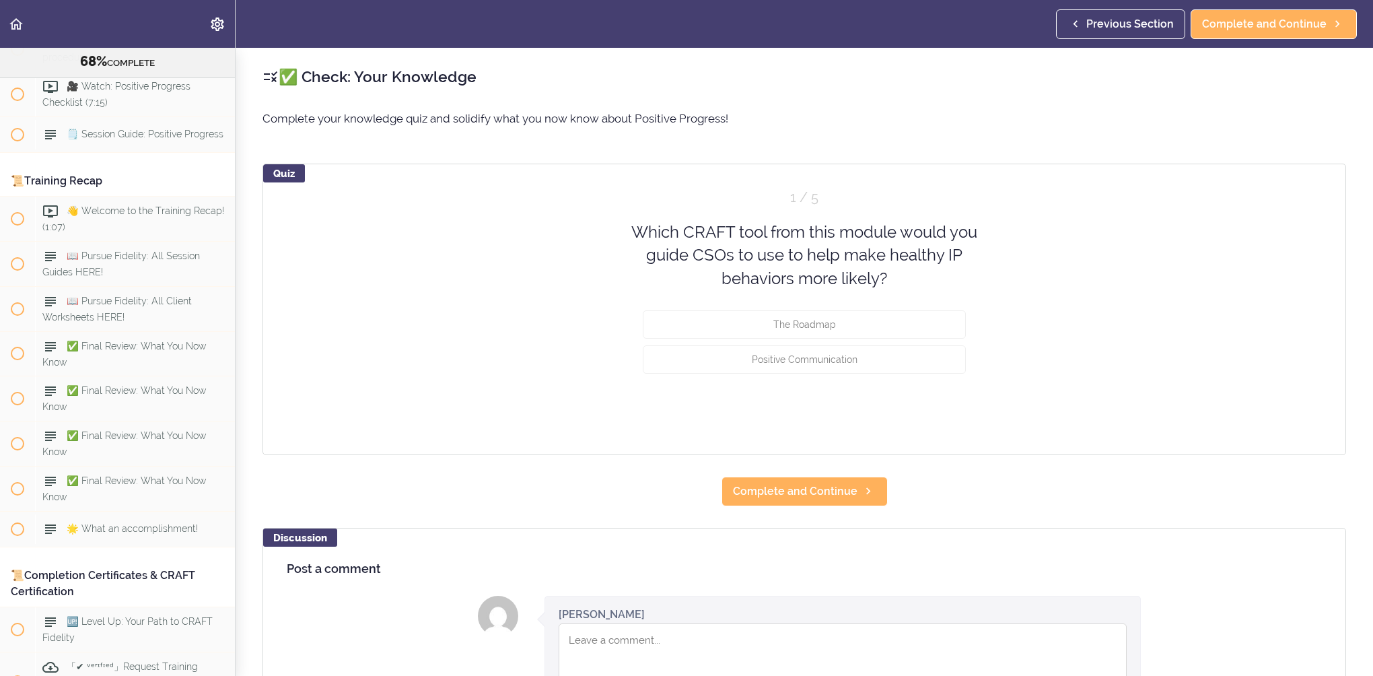
scroll to position [8546, 0]
click at [1196, 505] on div "✅ Check: Your Knowledge Complete your knowledge quiz and solidify what you now …" at bounding box center [803, 362] width 1137 height 628
